Goal: Task Accomplishment & Management: Manage account settings

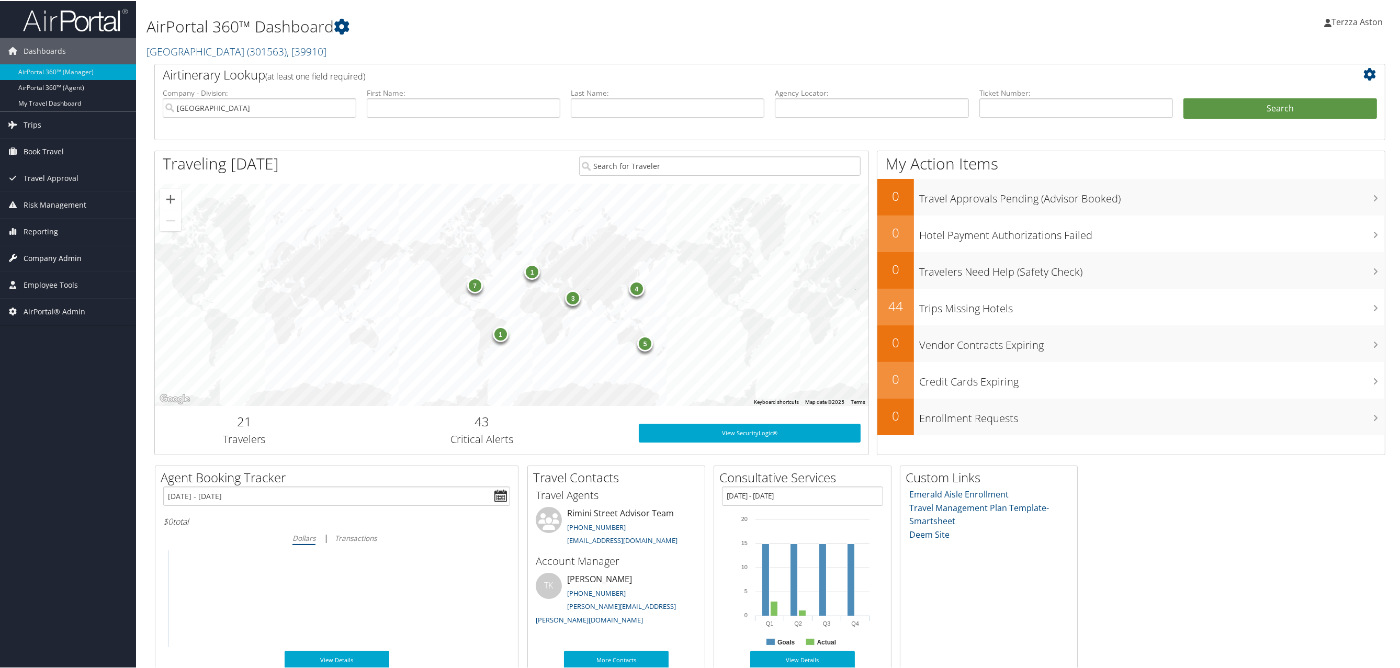
click at [70, 257] on span "Company Admin" at bounding box center [53, 257] width 58 height 26
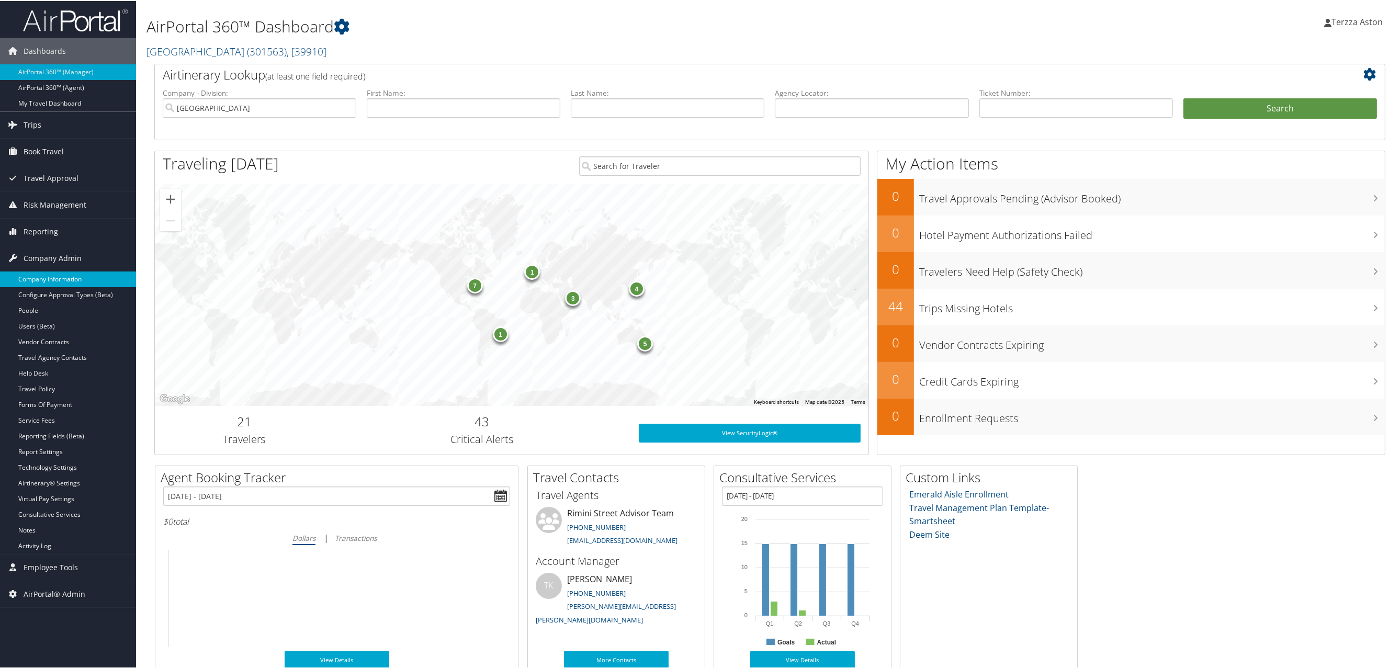
click at [65, 275] on link "Company Information" at bounding box center [68, 279] width 136 height 16
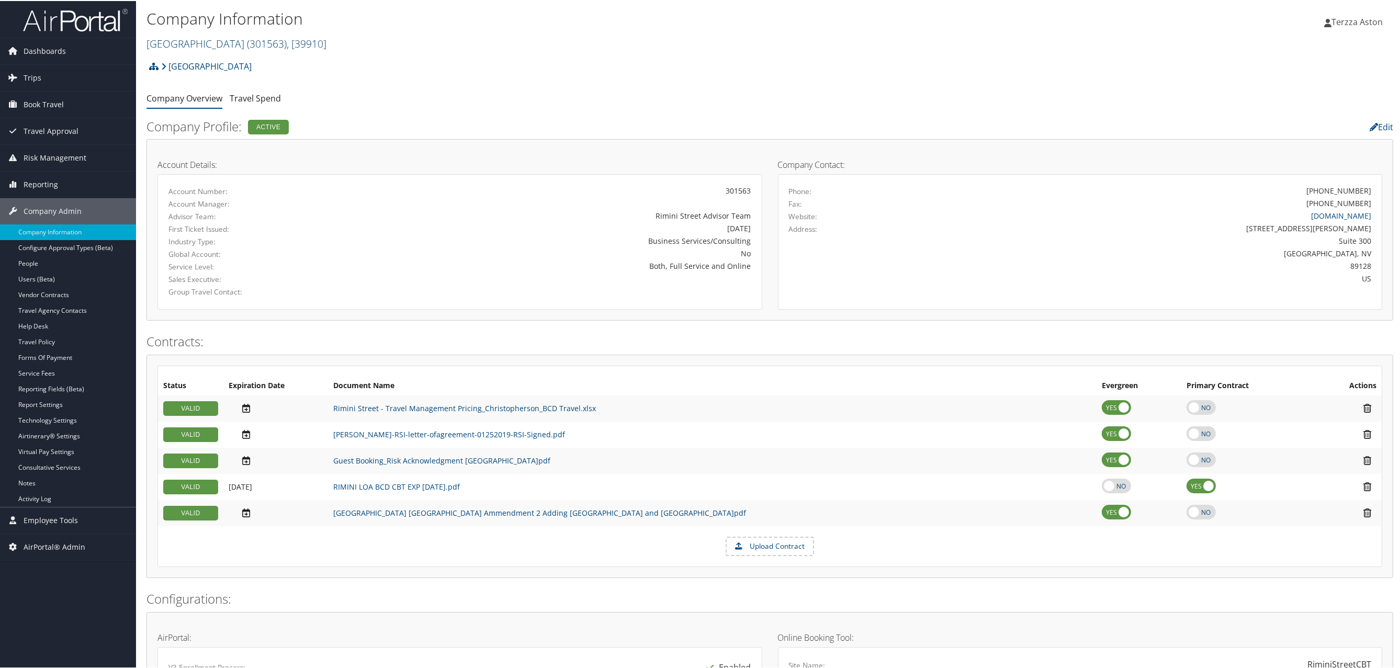
click at [247, 42] on span "( 301563 )" at bounding box center [267, 43] width 40 height 14
click at [198, 62] on input "search" at bounding box center [216, 61] width 138 height 19
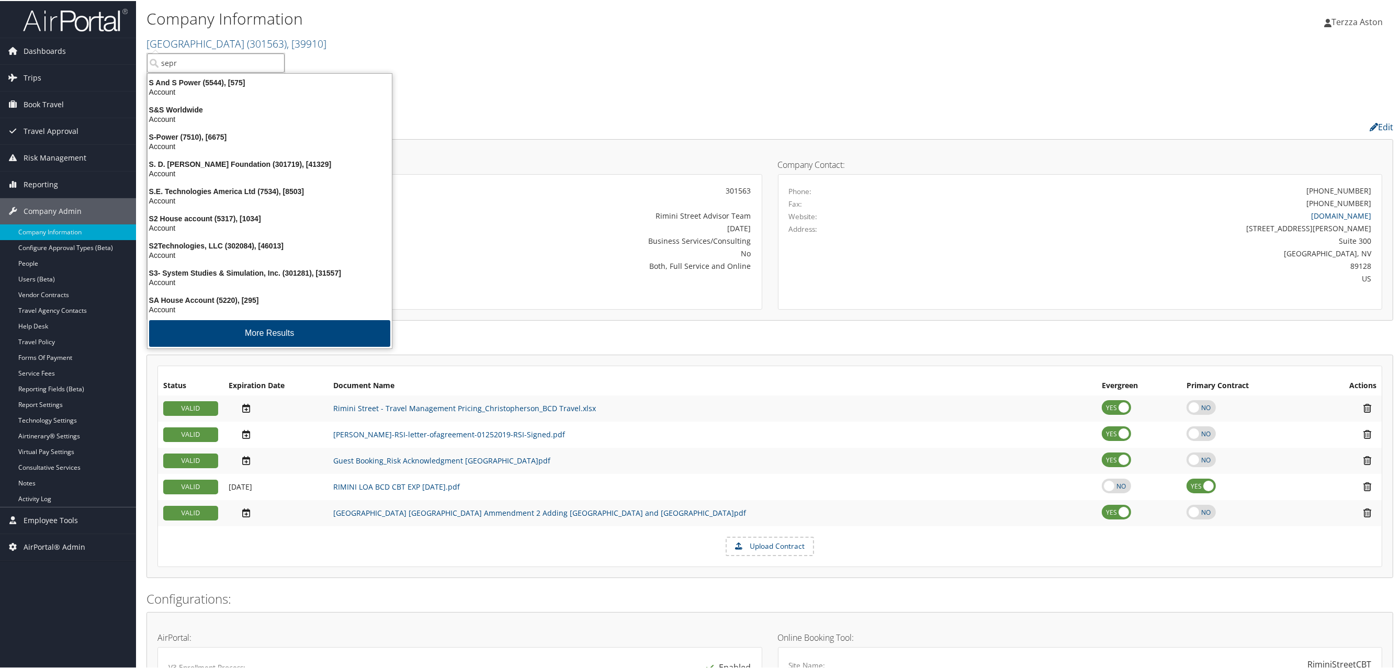
type input "sepro"
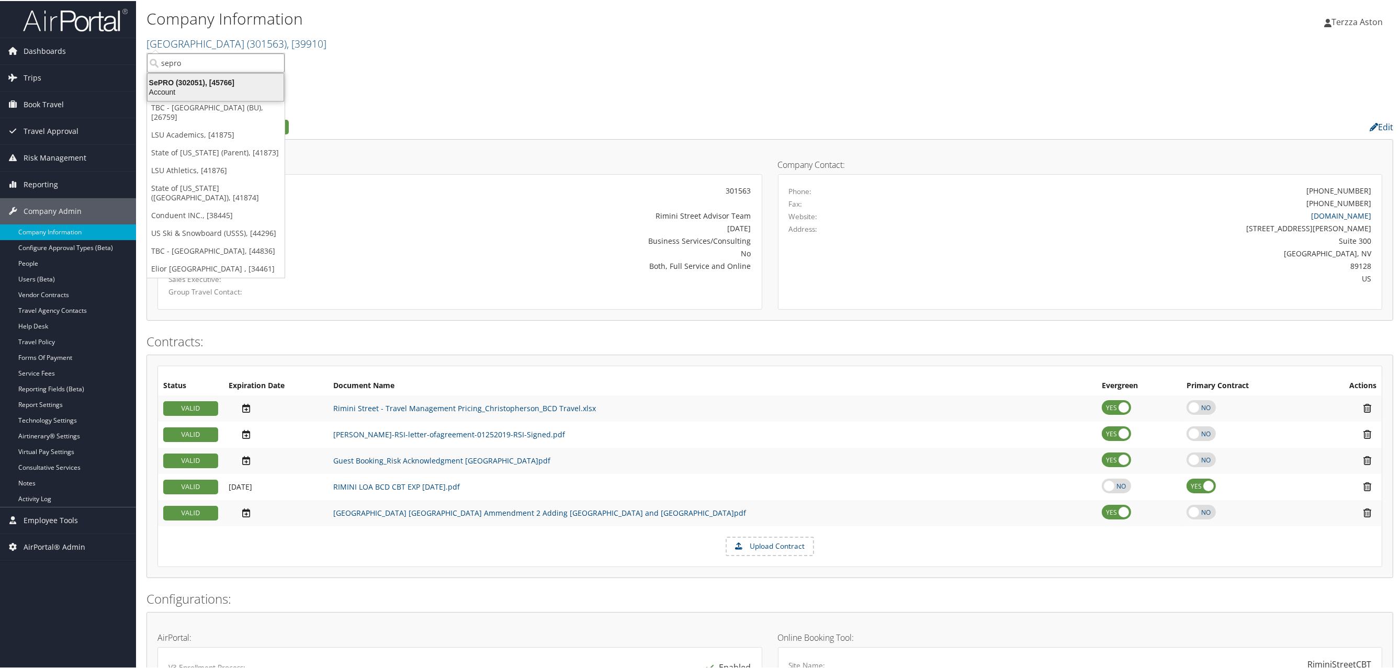
click at [192, 84] on div "SePRO (302051), [45766]" at bounding box center [215, 81] width 149 height 9
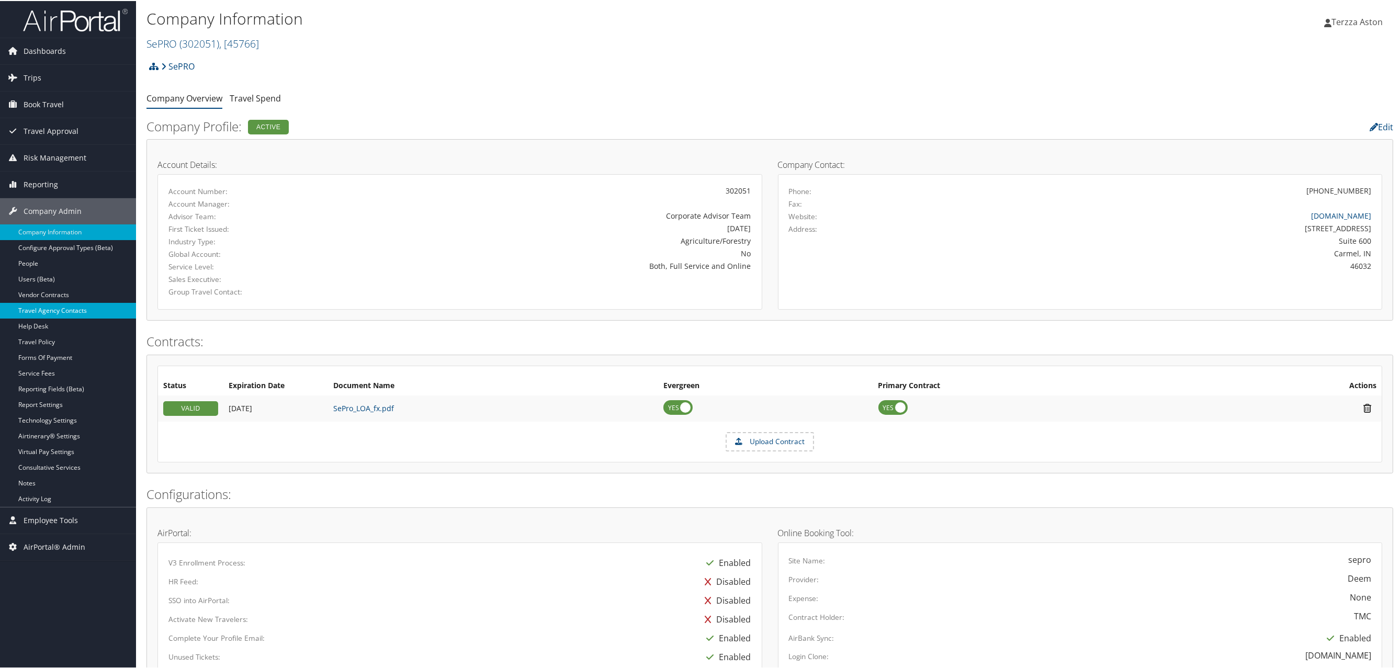
click at [68, 307] on link "Travel Agency Contacts" at bounding box center [68, 310] width 136 height 16
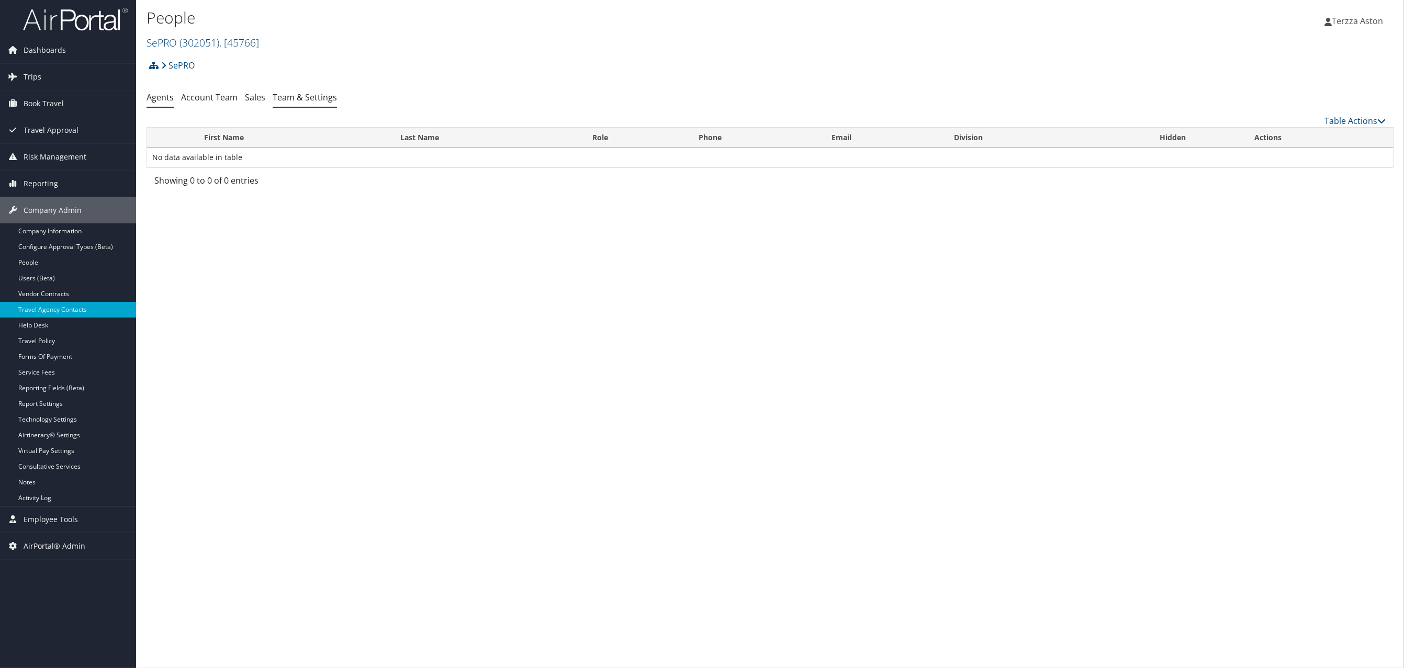
click at [296, 98] on link "Team & Settings" at bounding box center [305, 98] width 64 height 12
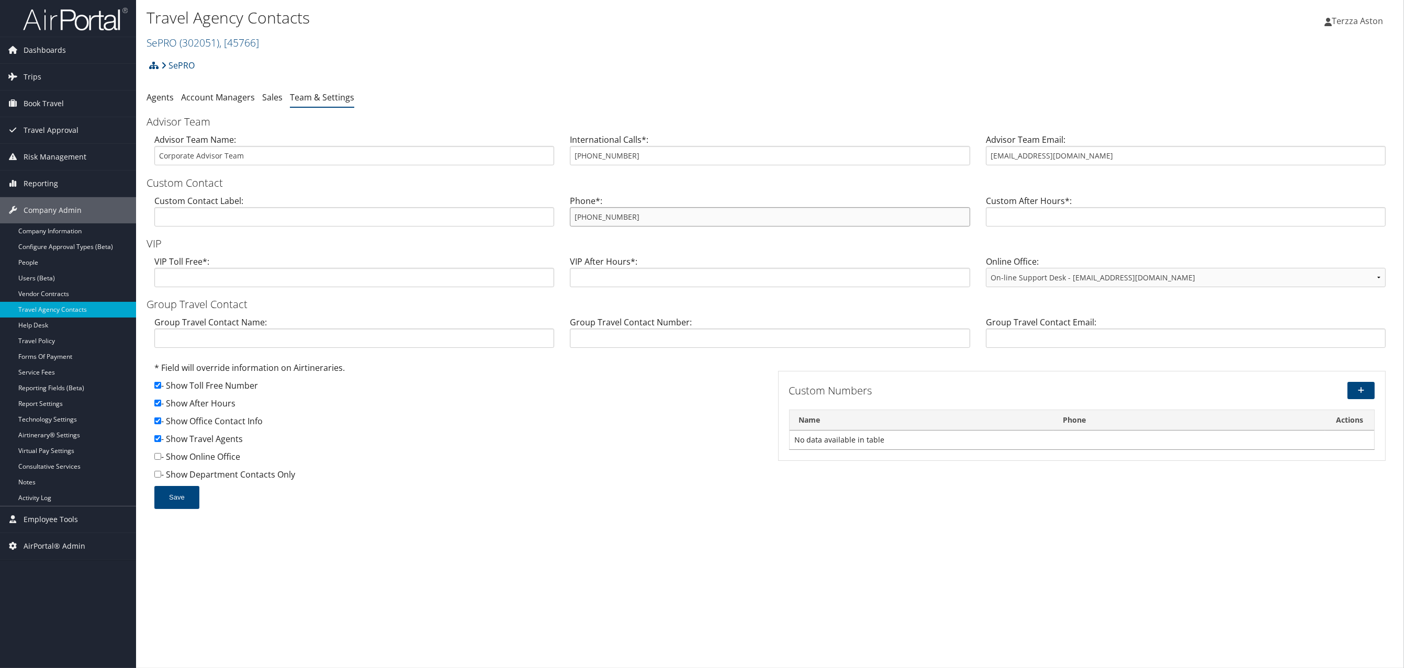
drag, startPoint x: 576, startPoint y: 217, endPoint x: 636, endPoint y: 217, distance: 60.7
click at [636, 217] on input "800-600-3737" at bounding box center [770, 216] width 400 height 19
click at [663, 500] on div "Save" at bounding box center [458, 502] width 616 height 33
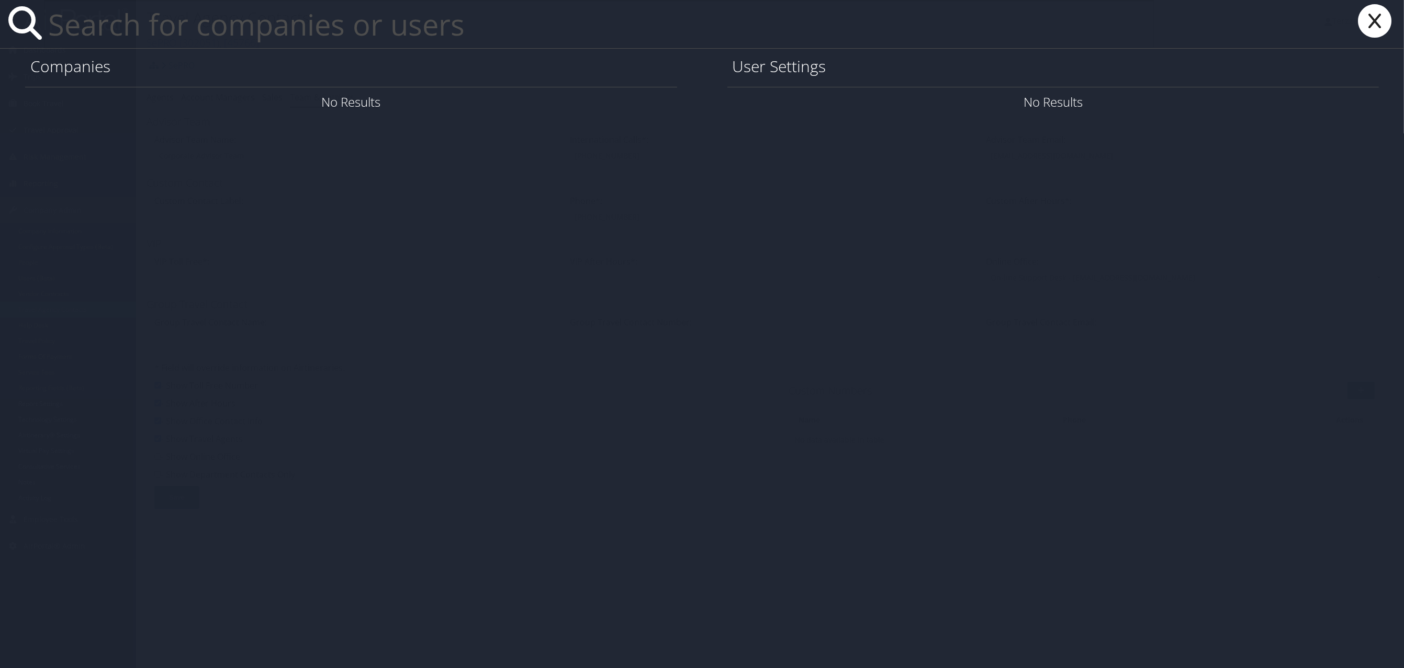
click at [70, 28] on input "text" at bounding box center [599, 24] width 1110 height 48
drag, startPoint x: 218, startPoint y: 27, endPoint x: 30, endPoint y: 46, distance: 189.3
click at [30, 42] on div "bridget.rer" at bounding box center [702, 24] width 1404 height 49
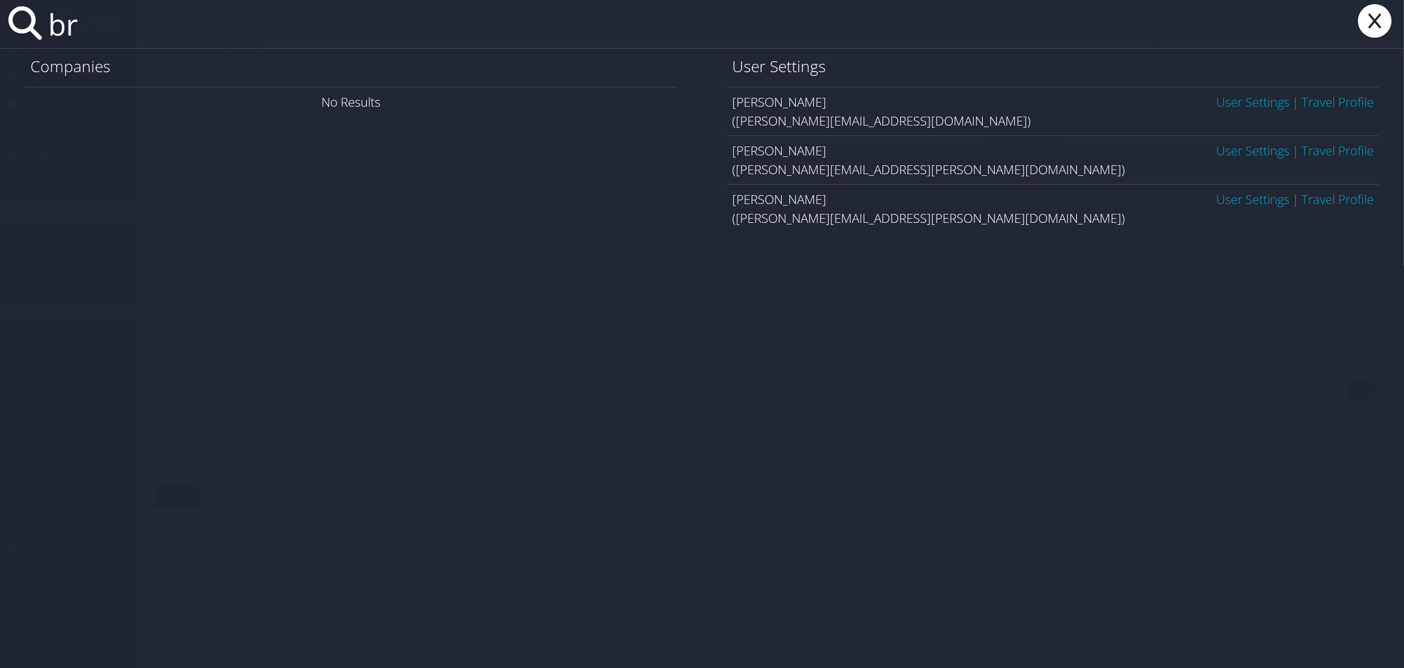
type input "b"
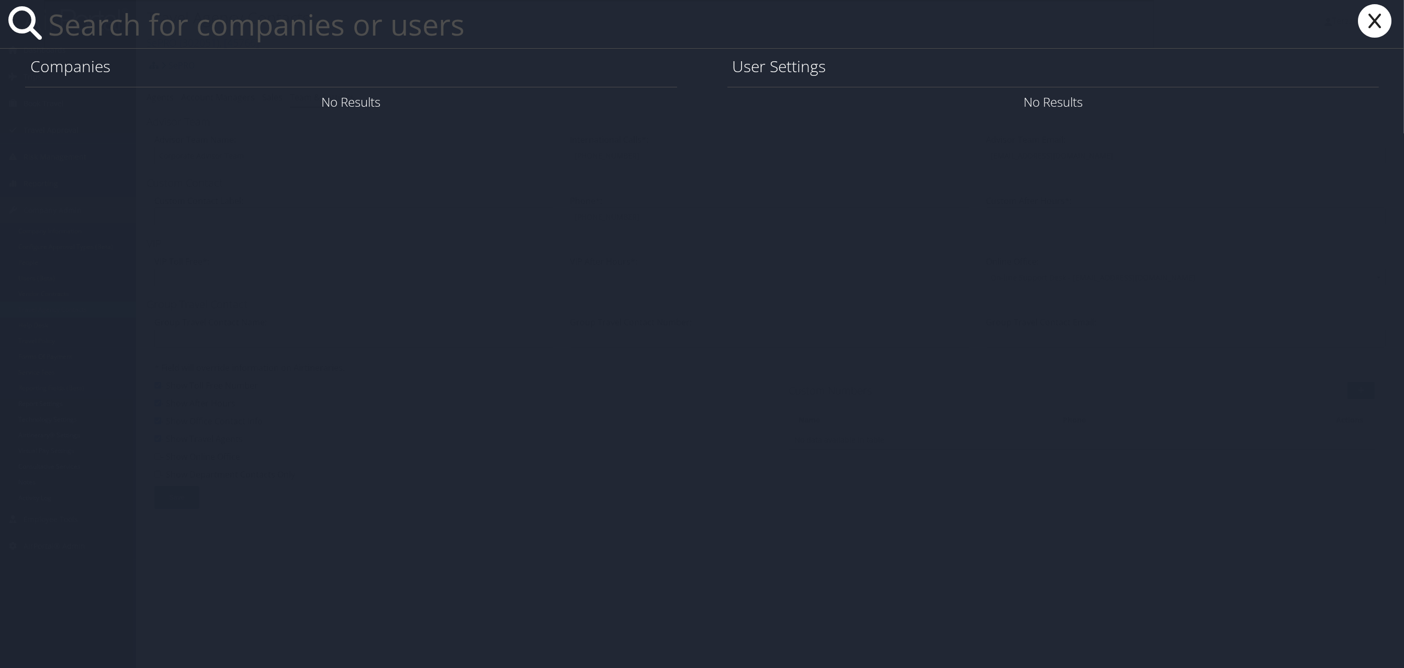
click at [1373, 23] on icon at bounding box center [1375, 20] width 42 height 33
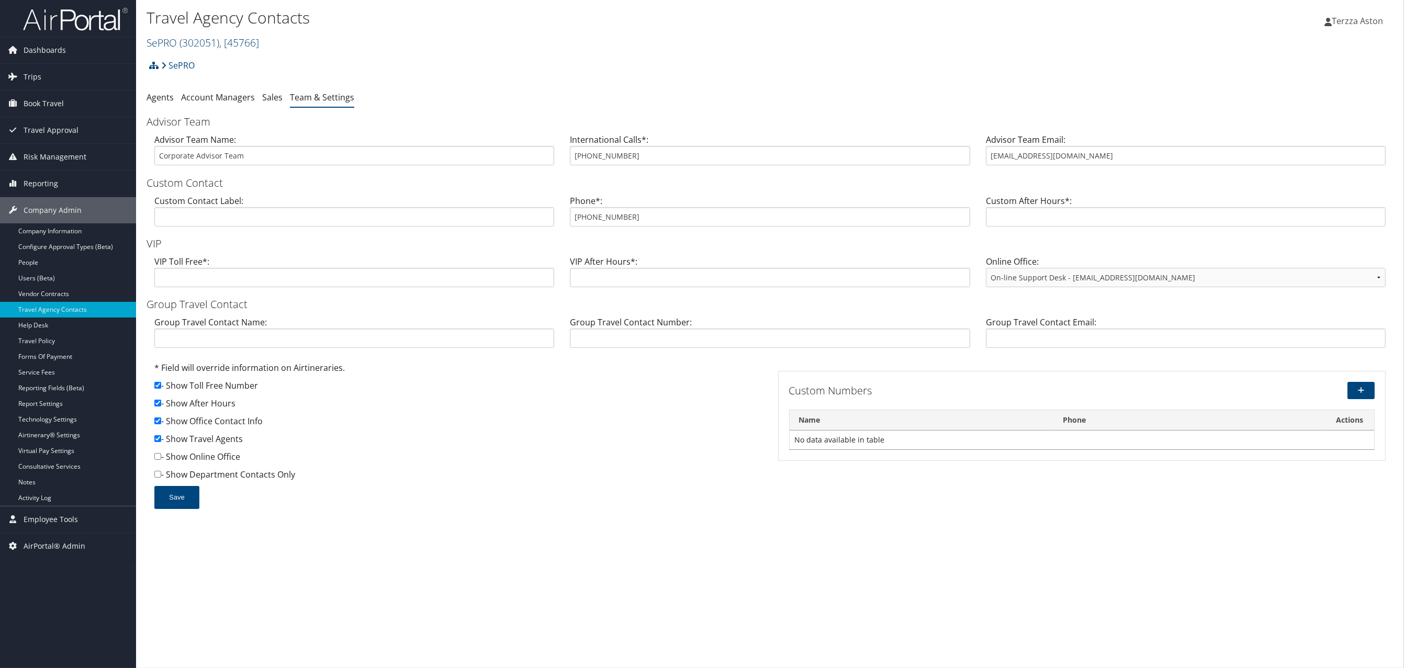
click at [205, 36] on span "( 302051 )" at bounding box center [199, 43] width 40 height 14
click at [206, 62] on input "search" at bounding box center [216, 61] width 138 height 19
type input "peaks"
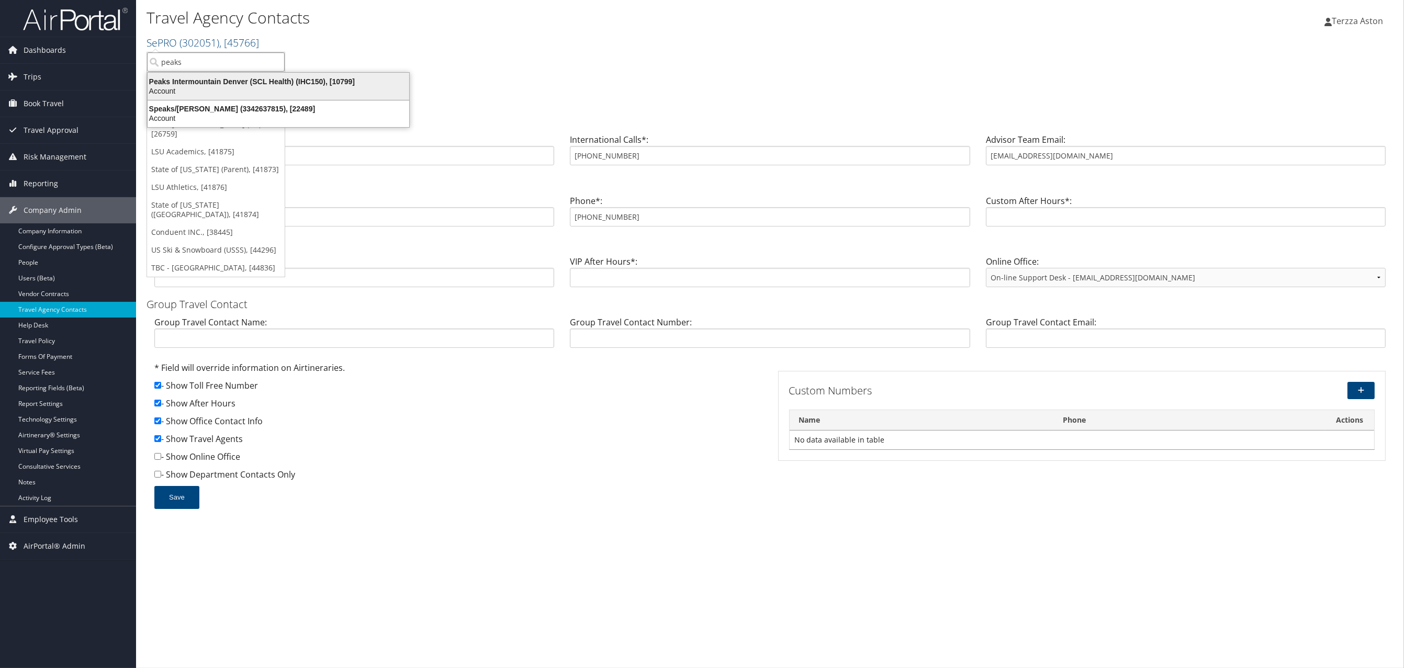
click at [218, 78] on div "Peaks Intermountain Denver (SCL Health) (IHC150), [10799]" at bounding box center [278, 81] width 274 height 9
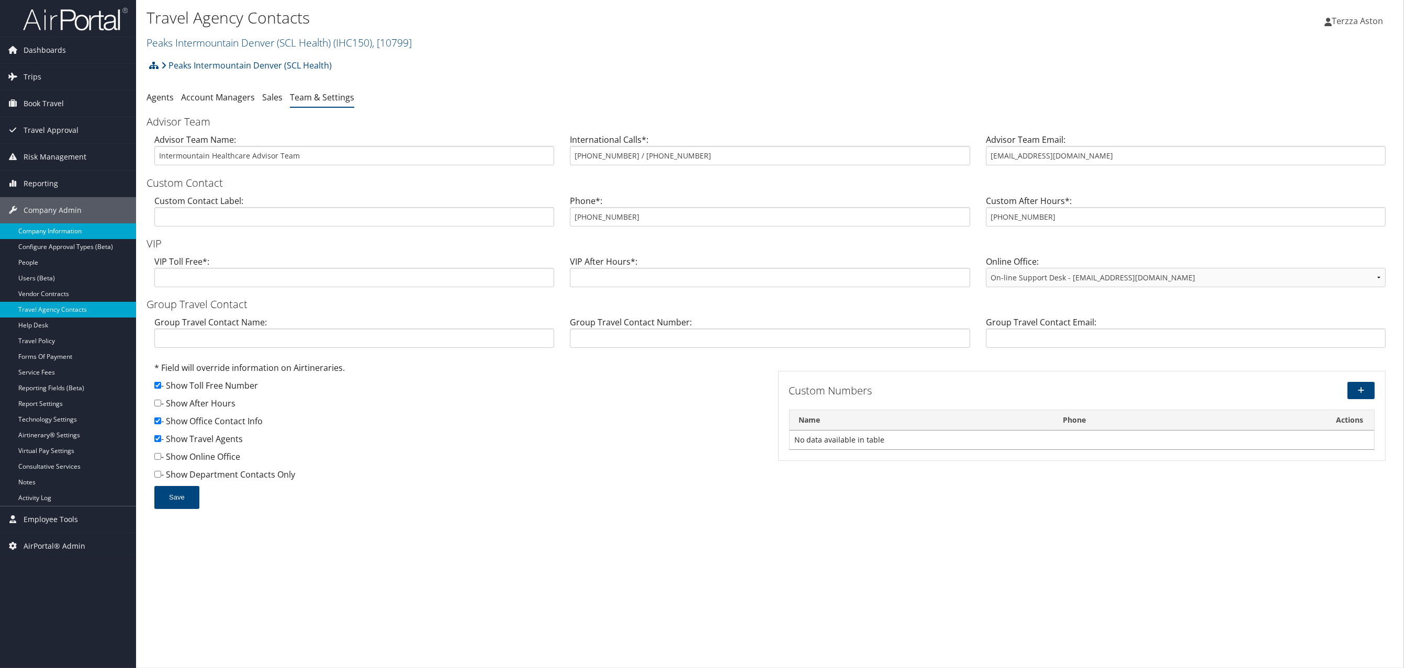
click at [67, 230] on link "Company Information" at bounding box center [68, 231] width 136 height 16
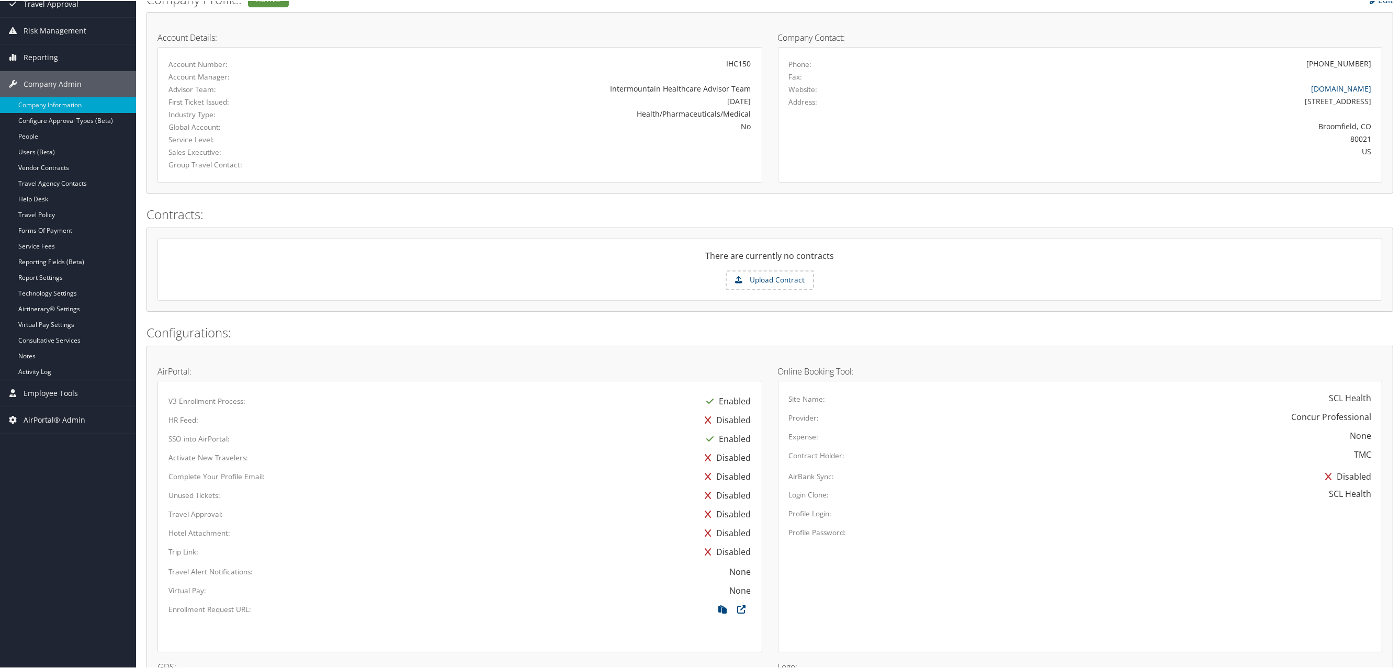
scroll to position [353, 0]
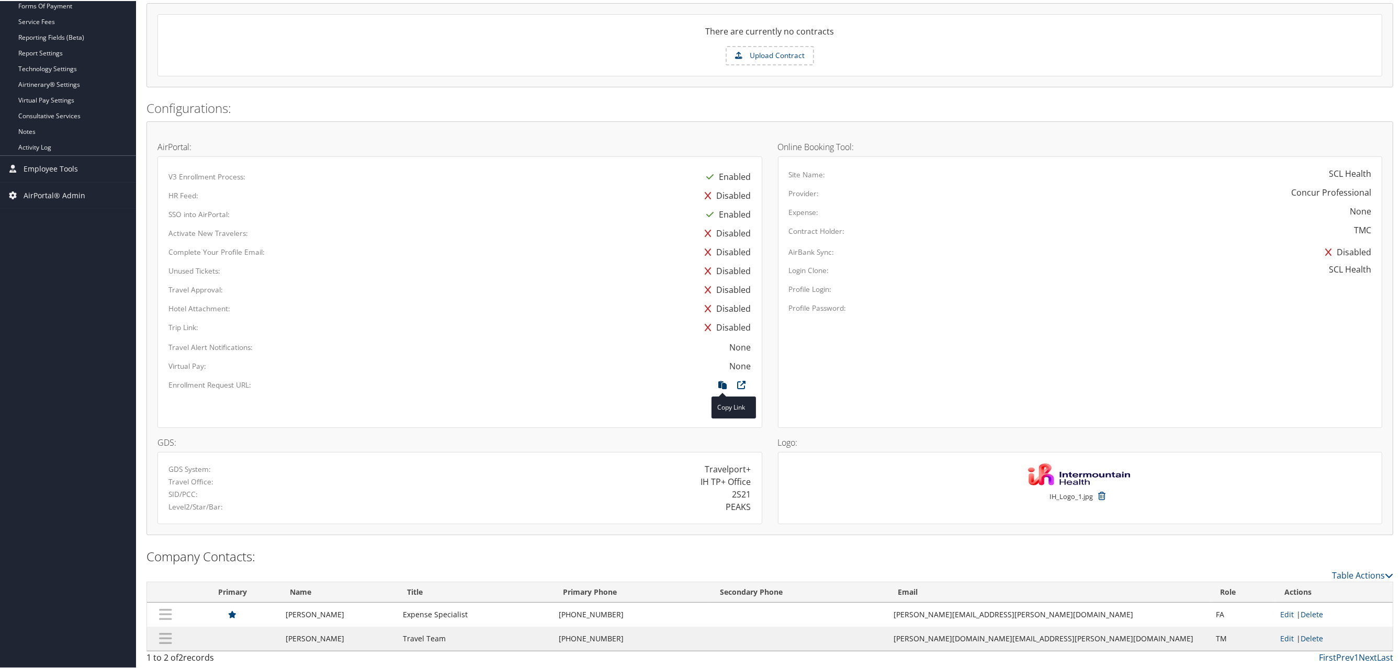
click at [722, 382] on icon at bounding box center [723, 387] width 19 height 14
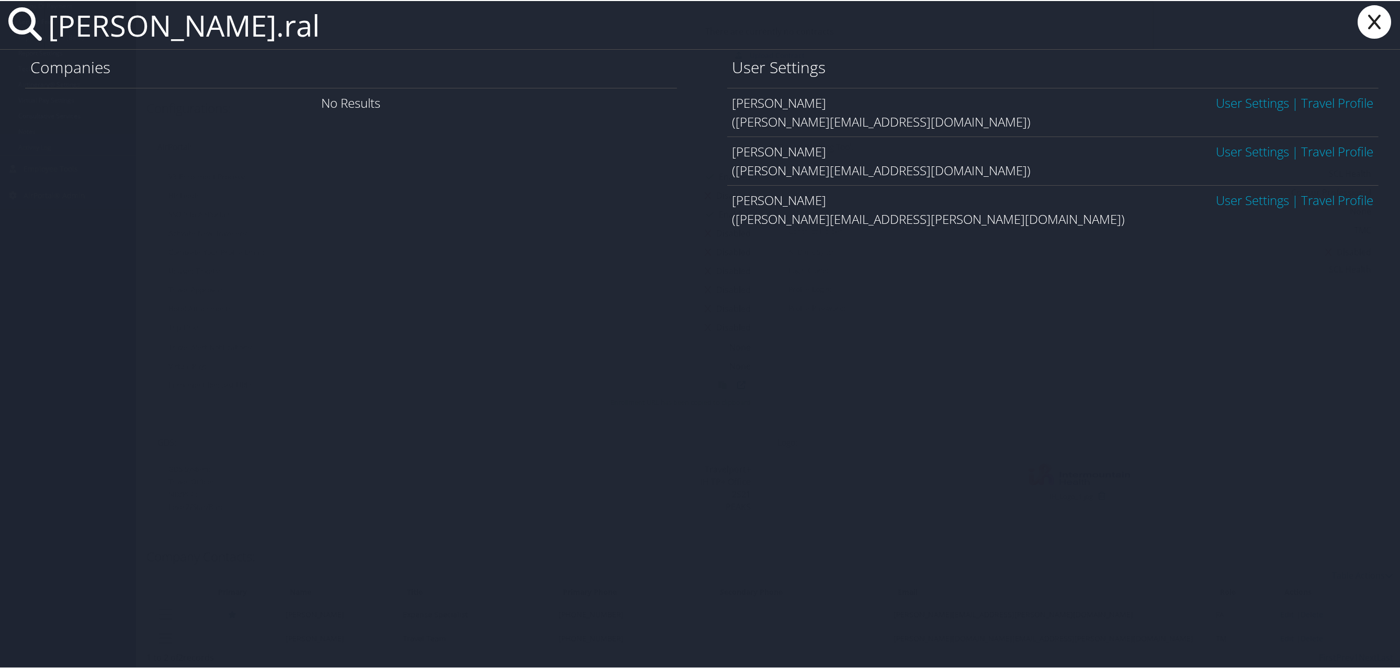
type input "bridget.ral"
click at [1220, 200] on link "User Settings" at bounding box center [1252, 198] width 73 height 17
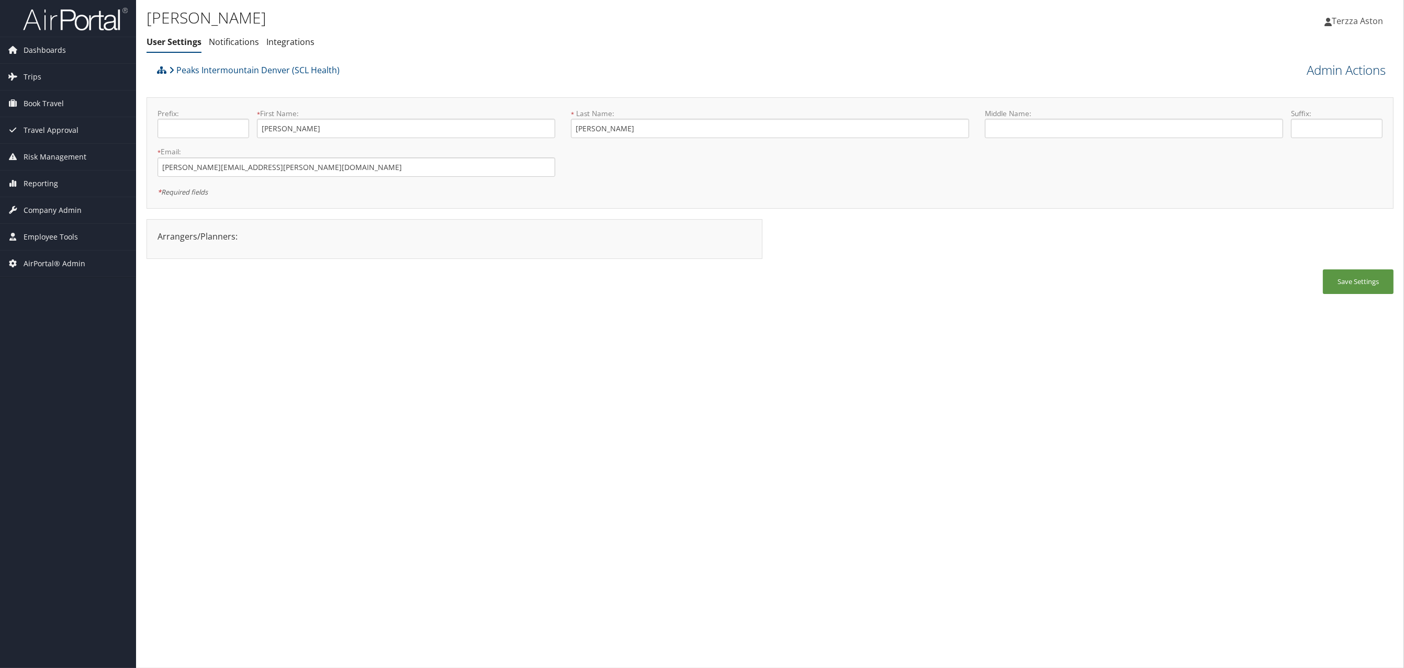
click at [1316, 67] on link "Admin Actions" at bounding box center [1346, 70] width 79 height 18
click at [1293, 122] on link "User Technology Settings" at bounding box center [1316, 125] width 138 height 18
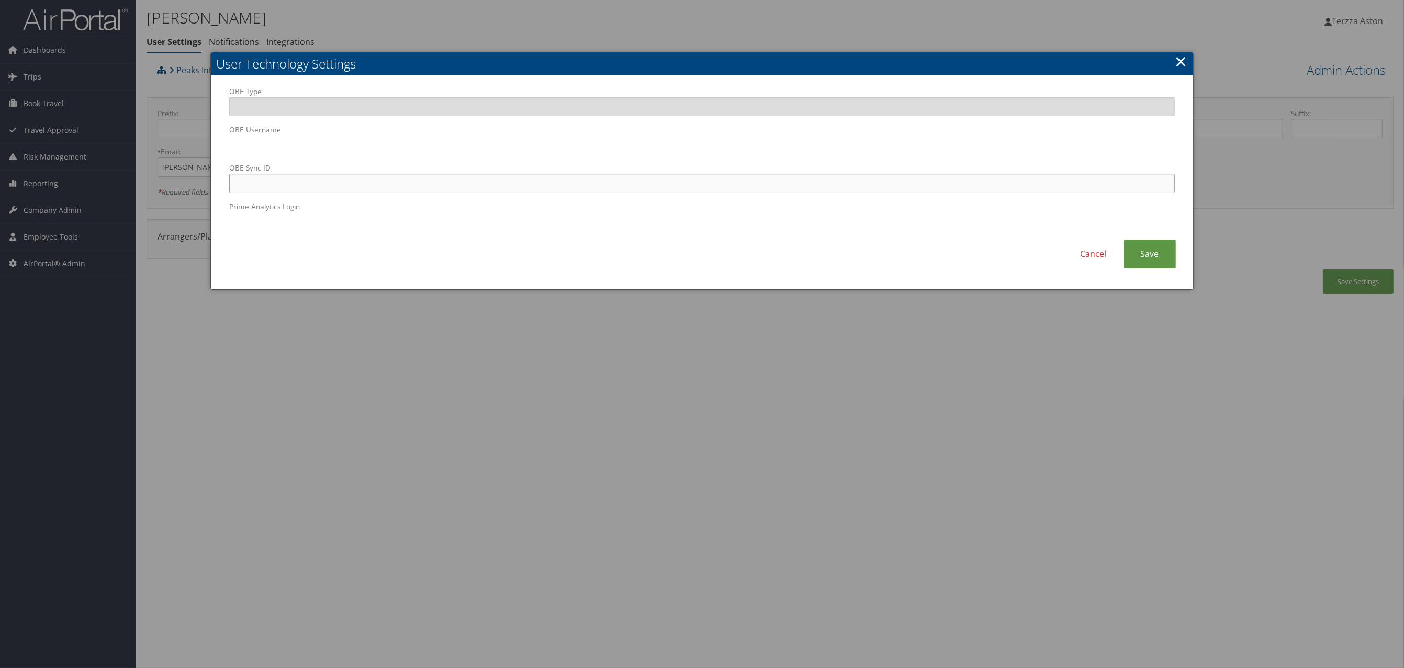
paste input "[PERSON_NAME][EMAIL_ADDRESS][PERSON_NAME][DOMAIN_NAME]"
type input "[PERSON_NAME][EMAIL_ADDRESS][PERSON_NAME][DOMAIN_NAME]"
click at [1146, 249] on link "Save" at bounding box center [1149, 254] width 52 height 29
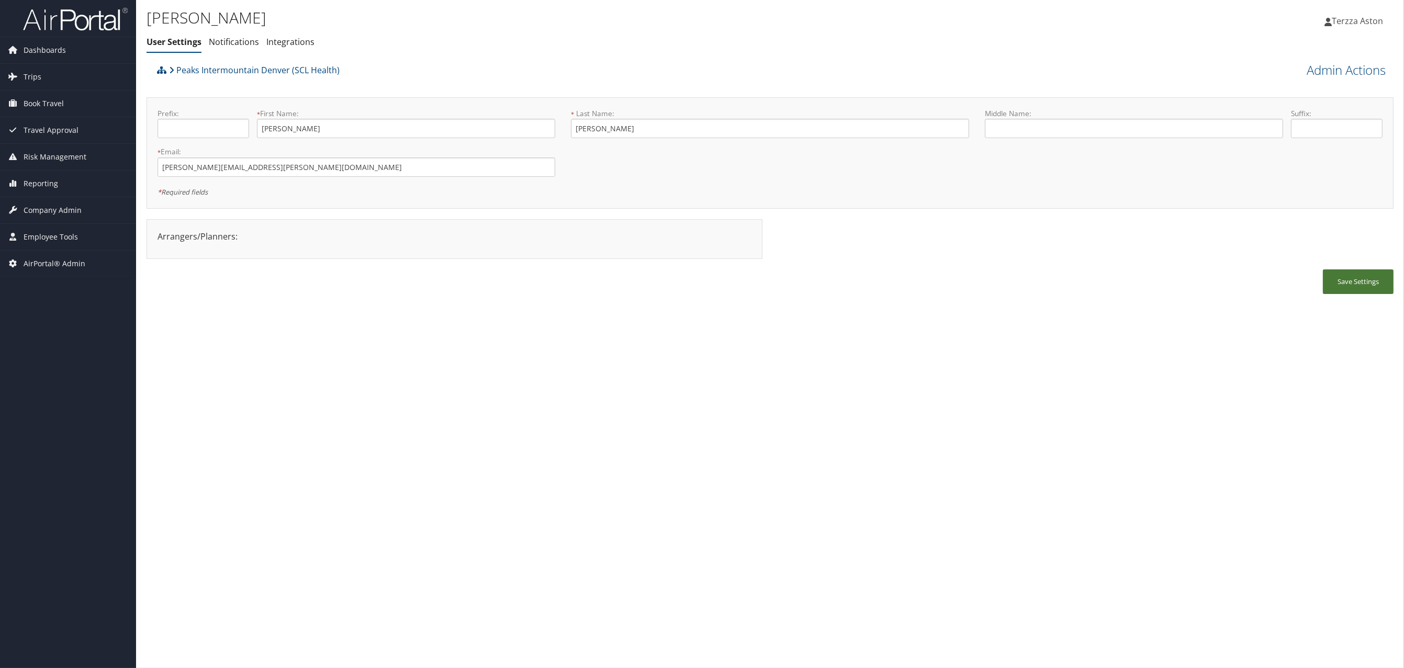
click at [1355, 284] on button "Save Settings" at bounding box center [1358, 281] width 71 height 25
